Goal: Task Accomplishment & Management: Use online tool/utility

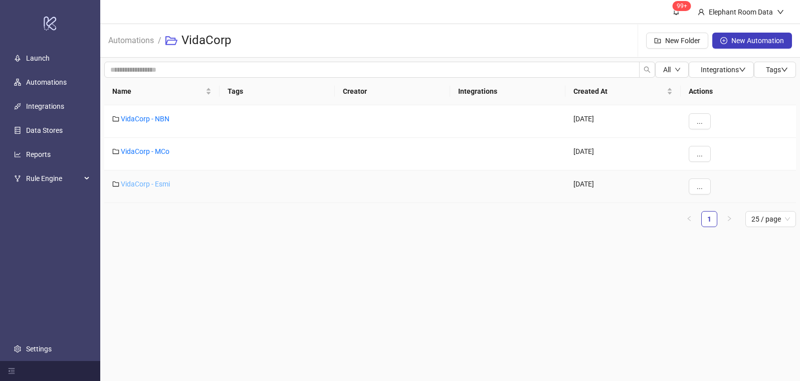
click at [161, 184] on link "VidaCorp - Esmi" at bounding box center [145, 184] width 49 height 8
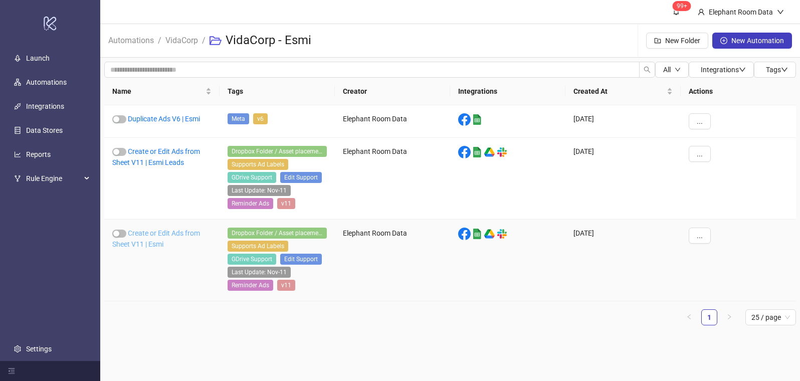
click at [152, 233] on link "Create or Edit Ads from Sheet V11 | Esmi" at bounding box center [156, 238] width 88 height 19
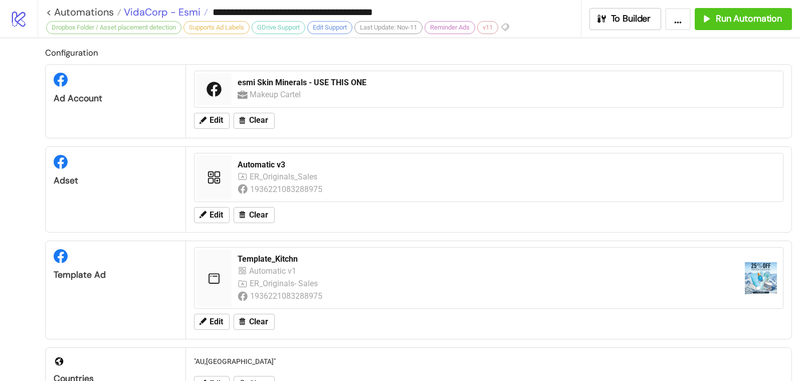
click at [154, 15] on span "VidaCorp - Esmi" at bounding box center [160, 12] width 79 height 13
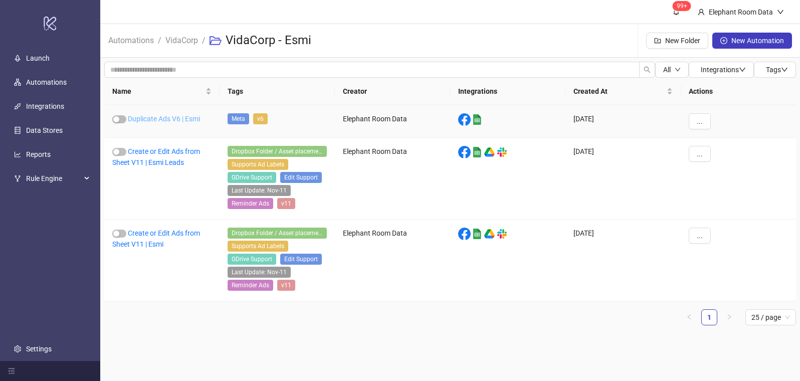
click at [164, 118] on link "Duplicate Ads V6 | Esmi" at bounding box center [164, 119] width 72 height 8
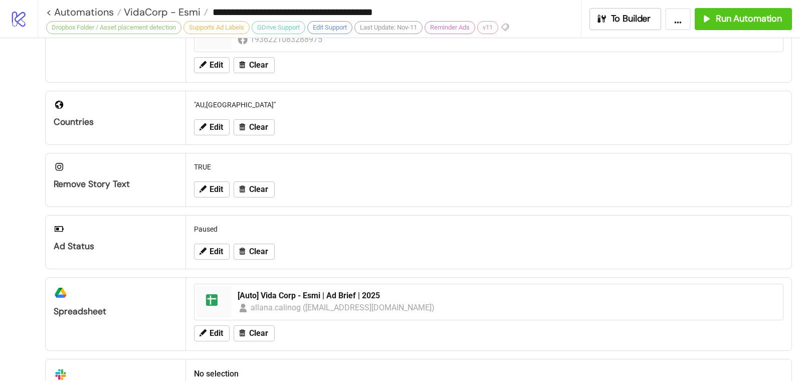
type input "**********"
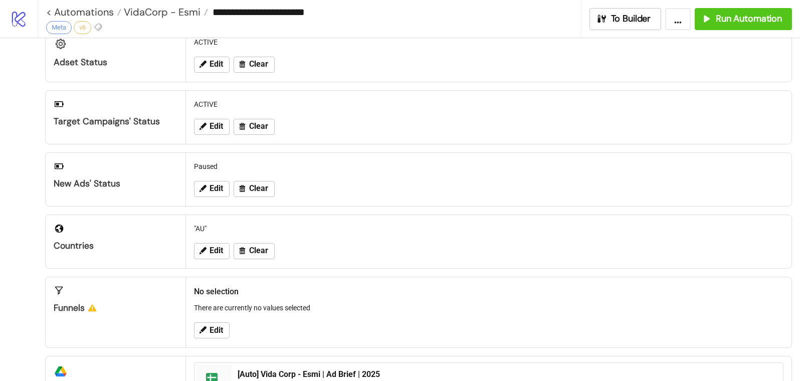
scroll to position [118, 0]
click at [759, 28] on button "Run Automation" at bounding box center [742, 19] width 97 height 22
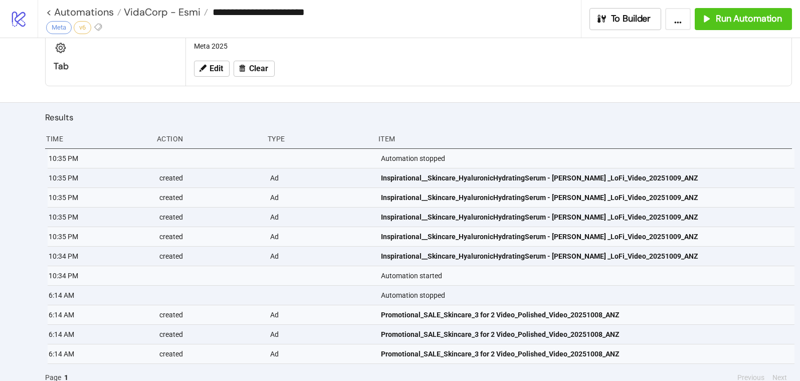
scroll to position [525, 0]
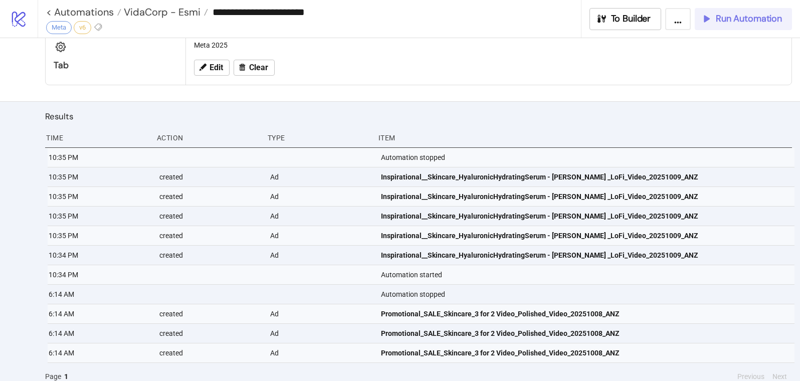
click at [720, 17] on span "Run Automation" at bounding box center [748, 19] width 66 height 12
